Goal: Task Accomplishment & Management: Manage account settings

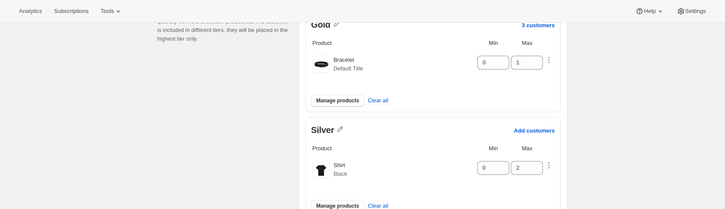
scroll to position [78, 0]
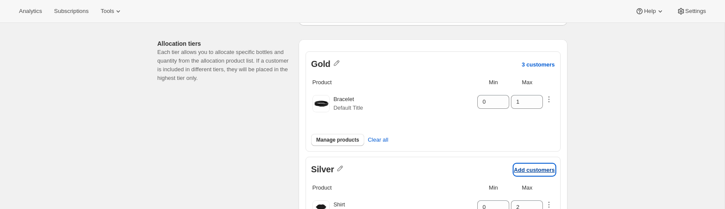
click at [529, 169] on p "Add customers" at bounding box center [534, 169] width 41 height 6
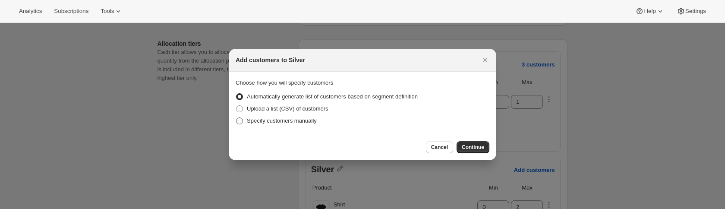
click at [301, 120] on span "Specify customers manually" at bounding box center [282, 120] width 70 height 6
click at [236, 118] on input "Specify customers manually" at bounding box center [236, 117] width 0 height 0
click at [473, 148] on span "Continue" at bounding box center [472, 147] width 22 height 7
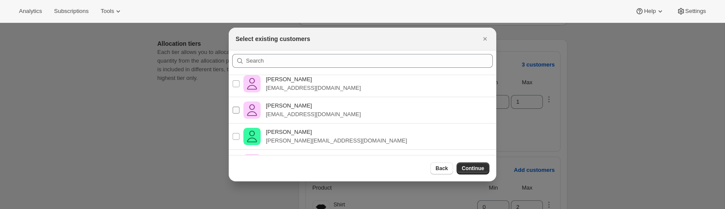
scroll to position [40, 0]
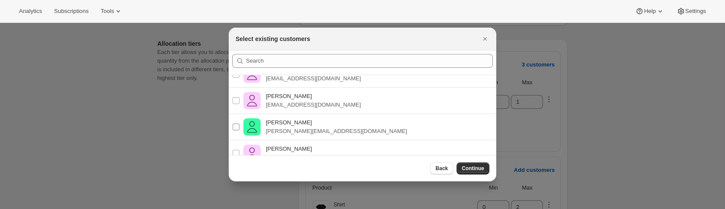
click at [308, 125] on p "[PERSON_NAME]" at bounding box center [336, 122] width 141 height 9
click at [239, 125] on input "juli Rofrano julian+test@awtomic.com" at bounding box center [235, 126] width 7 height 7
checkbox input "true"
click at [307, 94] on p "[PERSON_NAME]" at bounding box center [313, 96] width 95 height 9
click at [239, 97] on input "Pablo Gumilla pablo.gumilla+shoes@gmail.com" at bounding box center [235, 100] width 7 height 7
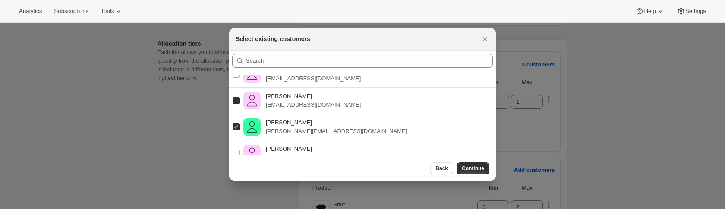
checkbox input "true"
click at [302, 80] on p "[EMAIL_ADDRESS][DOMAIN_NAME]" at bounding box center [313, 78] width 95 height 9
click at [239, 78] on input "Pablo Gumilla pablo.gumilla+sub@gmail.com" at bounding box center [235, 74] width 7 height 7
checkbox input "true"
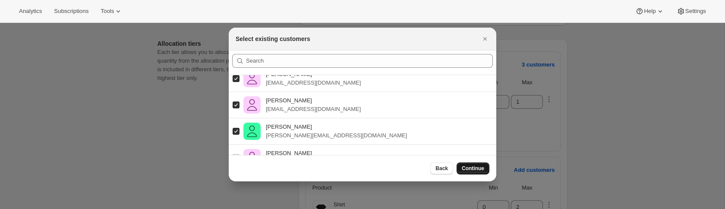
click at [471, 171] on span "Continue" at bounding box center [472, 168] width 22 height 7
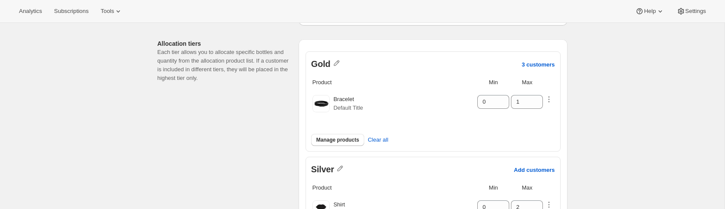
click at [330, 166] on span "Silver" at bounding box center [322, 169] width 23 height 11
click at [341, 166] on icon "button" at bounding box center [340, 168] width 9 height 9
click at [258, 157] on div "Allocation tiers Each tier allows you to allocate specific bottles and quantity…" at bounding box center [359, 154] width 417 height 245
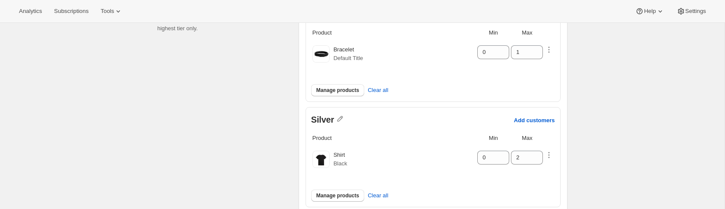
scroll to position [128, 0]
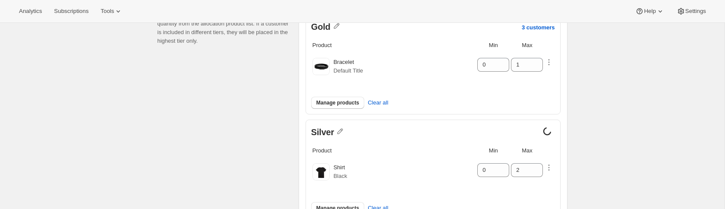
scroll to position [85, 0]
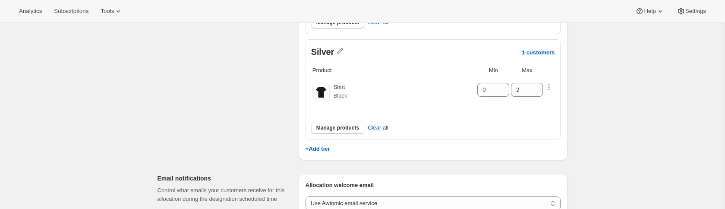
scroll to position [211, 0]
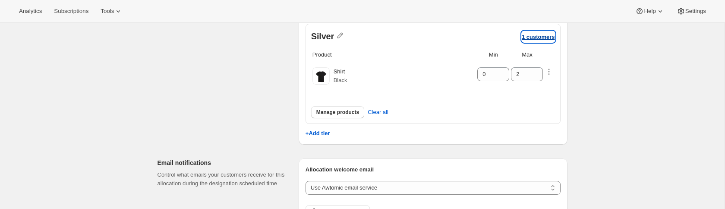
click at [546, 35] on p "1 customers" at bounding box center [537, 37] width 33 height 6
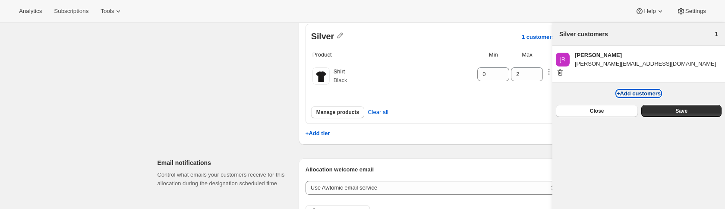
click at [637, 90] on button "+Add customers" at bounding box center [638, 93] width 44 height 6
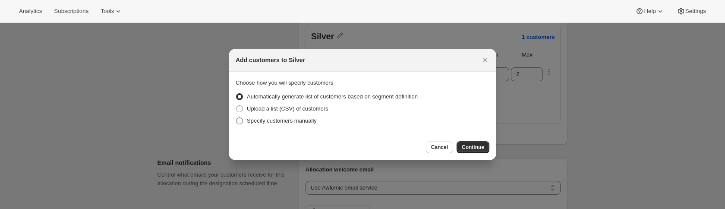
click at [310, 119] on span "Specify customers manually" at bounding box center [282, 120] width 70 height 6
click at [236, 118] on input "Specify customers manually" at bounding box center [236, 117] width 0 height 0
click at [470, 143] on button "Continue" at bounding box center [472, 147] width 33 height 12
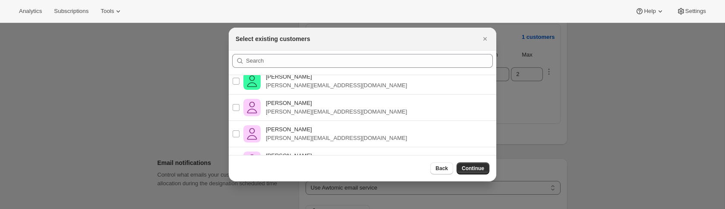
scroll to position [91, 0]
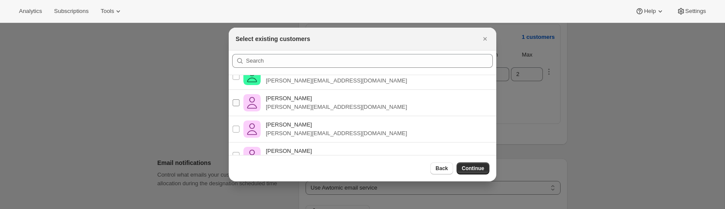
click at [320, 110] on p "[PERSON_NAME][EMAIL_ADDRESS][DOMAIN_NAME]" at bounding box center [336, 107] width 141 height 9
click at [239, 106] on input "Pablo Gumilla pablo+shoes@awtomic.com" at bounding box center [235, 102] width 7 height 7
checkbox input "true"
click at [320, 130] on p "[PERSON_NAME][EMAIL_ADDRESS][DOMAIN_NAME]" at bounding box center [336, 133] width 141 height 9
click at [239, 130] on input "Pablo Gumilla pablo+laces@awtomic.com" at bounding box center [235, 128] width 7 height 7
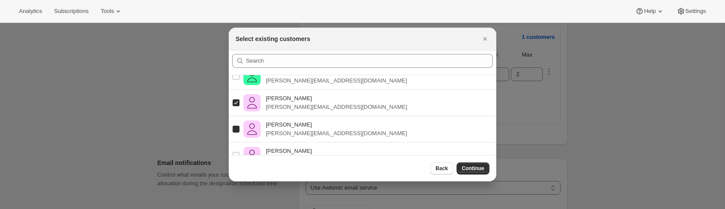
checkbox input "true"
click at [319, 146] on label "Pablo Gumilla pablo+box@awtomic.com" at bounding box center [319, 155] width 175 height 21
click at [239, 152] on input "Pablo Gumilla pablo+box@awtomic.com" at bounding box center [235, 155] width 7 height 7
checkbox input "true"
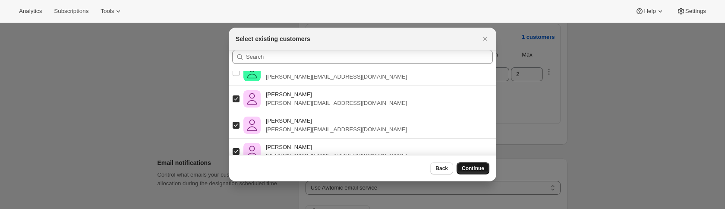
click at [463, 163] on button "Continue" at bounding box center [472, 168] width 33 height 12
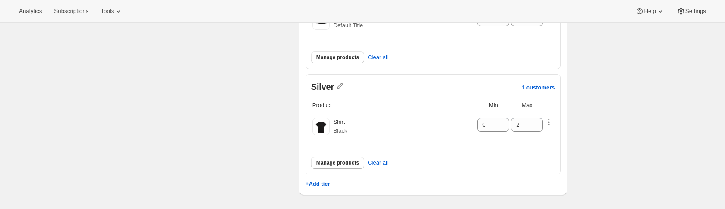
scroll to position [158, 0]
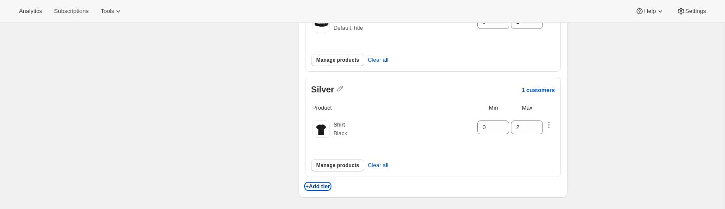
click at [317, 183] on p "+Add tier" at bounding box center [317, 186] width 25 height 6
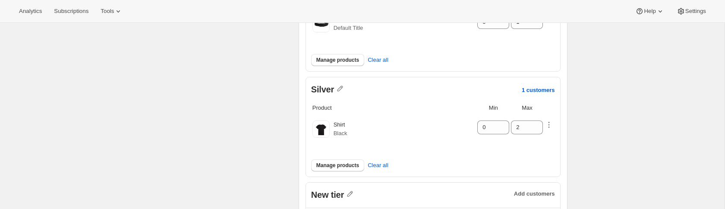
click at [276, 166] on div "Allocation tiers Each tier allows you to allocate specific bottles and quantity…" at bounding box center [359, 104] width 417 height 302
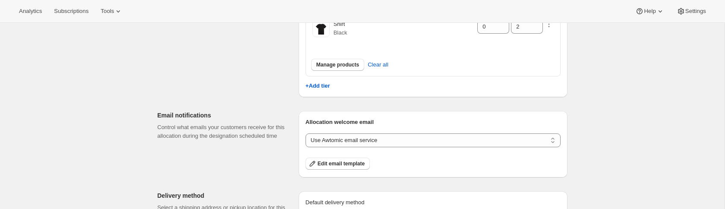
scroll to position [95, 0]
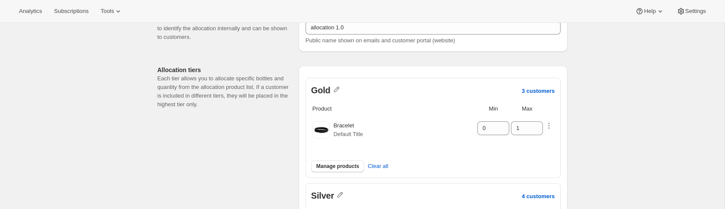
scroll to position [49, 0]
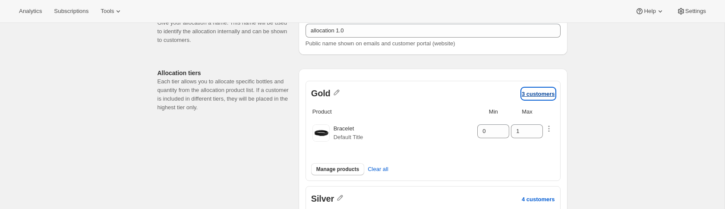
click at [534, 92] on p "3 customers" at bounding box center [537, 94] width 33 height 6
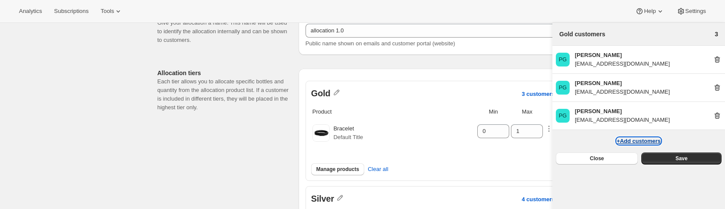
click at [623, 141] on button "+Add customers" at bounding box center [638, 141] width 44 height 6
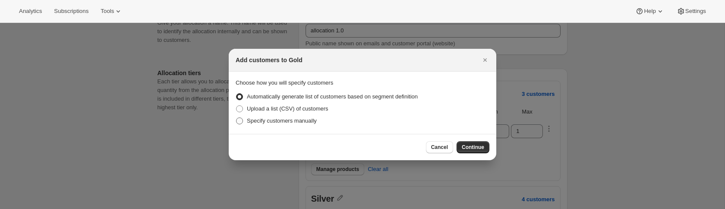
click at [286, 115] on label "Specify customers manually" at bounding box center [275, 121] width 81 height 12
click at [236, 117] on input "Specify customers manually" at bounding box center [236, 117] width 0 height 0
click at [468, 147] on span "Continue" at bounding box center [472, 147] width 22 height 7
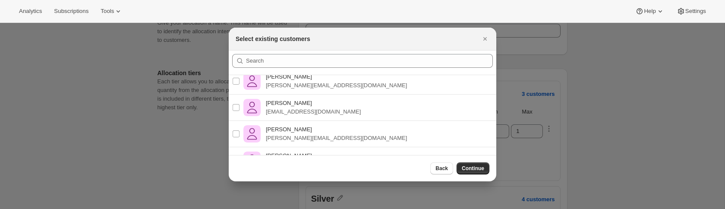
scroll to position [173, 0]
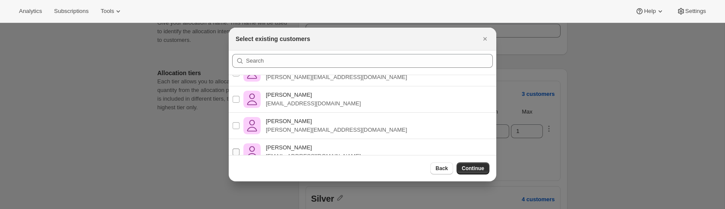
click at [291, 149] on p "[PERSON_NAME]" at bounding box center [313, 147] width 95 height 9
click at [239, 149] on input "[PERSON_NAME] [PERSON_NAME][EMAIL_ADDRESS][DOMAIN_NAME]" at bounding box center [235, 151] width 7 height 7
checkbox input "true"
click at [294, 129] on p "[PERSON_NAME][EMAIL_ADDRESS][DOMAIN_NAME]" at bounding box center [336, 129] width 141 height 9
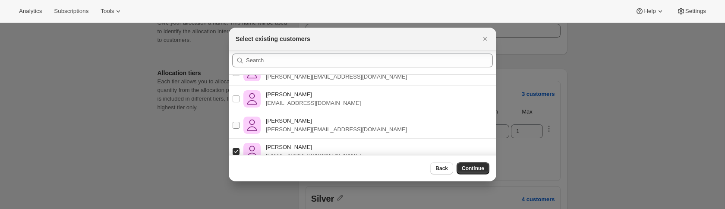
click at [239, 129] on input "[PERSON_NAME] [PERSON_NAME][EMAIL_ADDRESS][DOMAIN_NAME]" at bounding box center [235, 125] width 7 height 7
checkbox input "true"
click at [474, 167] on span "Continue" at bounding box center [472, 168] width 22 height 7
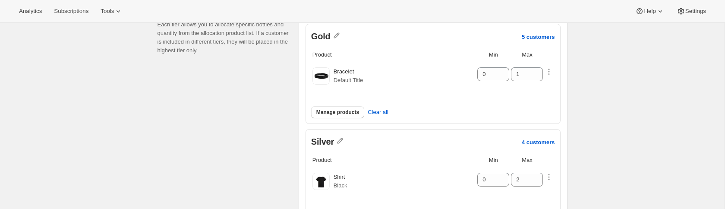
scroll to position [0, 0]
